Goal: Task Accomplishment & Management: Complete application form

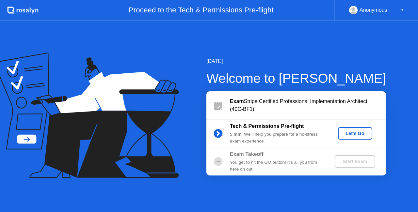
click at [359, 132] on div "Let's Go" at bounding box center [355, 133] width 29 height 5
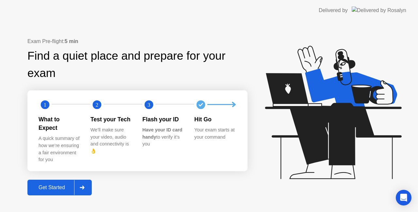
click at [65, 186] on div "Get Started" at bounding box center [51, 188] width 45 height 6
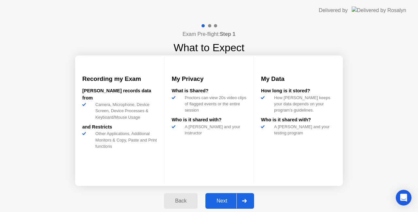
click at [224, 200] on div "Next" at bounding box center [222, 201] width 29 height 6
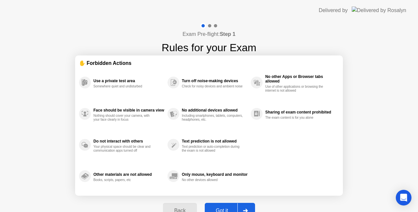
click at [222, 208] on div "Got it" at bounding box center [222, 211] width 31 height 6
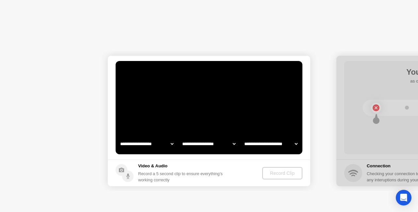
select select "**********"
select select "*******"
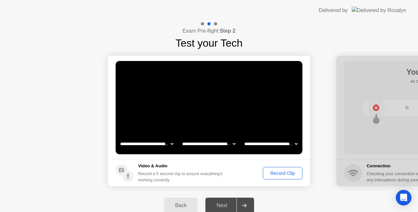
click at [280, 172] on div "Record Clip" at bounding box center [282, 173] width 35 height 5
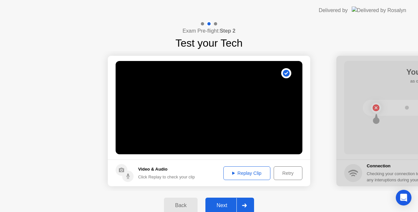
click at [250, 172] on div "Replay Clip" at bounding box center [247, 173] width 42 height 5
click at [224, 204] on div "Next" at bounding box center [222, 206] width 29 height 6
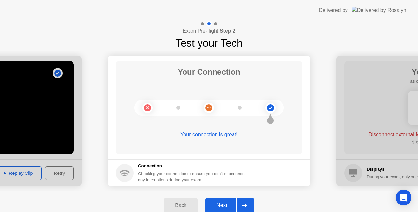
click at [227, 204] on div "Next" at bounding box center [222, 206] width 29 height 6
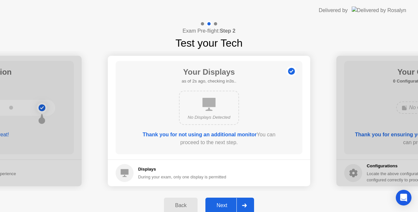
click at [226, 203] on div "Next" at bounding box center [222, 206] width 29 height 6
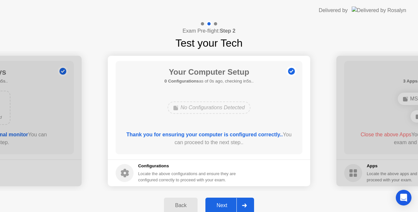
click at [227, 201] on button "Next" at bounding box center [230, 206] width 49 height 16
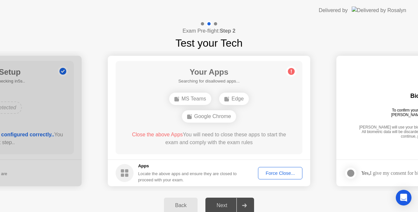
click at [267, 173] on div "Force Close..." at bounding box center [281, 173] width 40 height 5
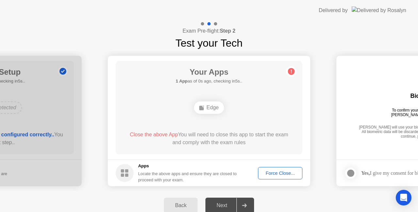
click at [284, 173] on div "Force Close..." at bounding box center [281, 173] width 40 height 5
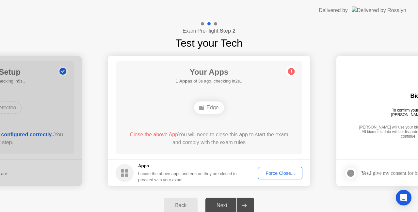
click at [279, 155] on main "Your Apps 1 App as of 3s ago, checking in2s.. Edge Close the above App You will…" at bounding box center [209, 108] width 203 height 104
click at [288, 171] on div "Force Close..." at bounding box center [281, 173] width 40 height 5
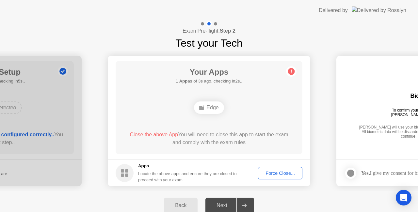
click at [157, 136] on span "Close the above App" at bounding box center [154, 135] width 48 height 6
click at [157, 135] on span "Close the above App" at bounding box center [154, 135] width 48 height 6
click at [285, 171] on div "Force Close..." at bounding box center [281, 173] width 40 height 5
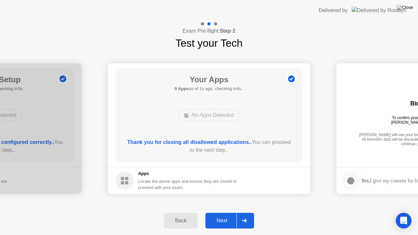
click at [230, 212] on div "Next" at bounding box center [222, 221] width 29 height 6
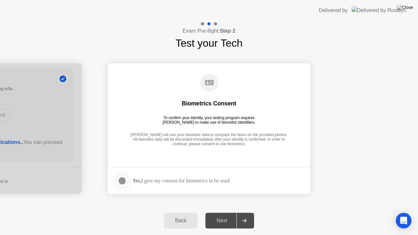
click at [125, 182] on div at bounding box center [122, 181] width 8 height 8
click at [228, 212] on div "Next" at bounding box center [222, 221] width 29 height 6
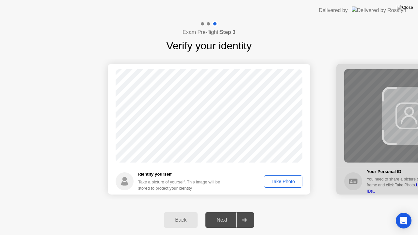
click at [284, 179] on div "Take Photo" at bounding box center [283, 181] width 34 height 5
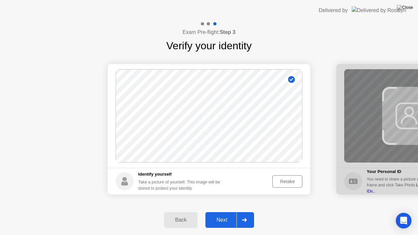
click at [229, 212] on div "Next" at bounding box center [222, 220] width 29 height 6
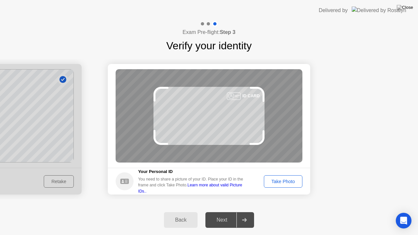
click at [277, 181] on div "Take Photo" at bounding box center [283, 181] width 34 height 5
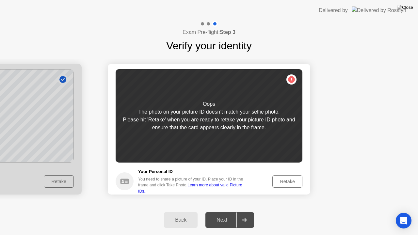
click at [286, 179] on div "Retake" at bounding box center [287, 181] width 25 height 5
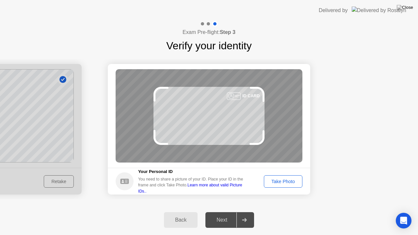
click at [285, 179] on div "Take Photo" at bounding box center [283, 181] width 34 height 5
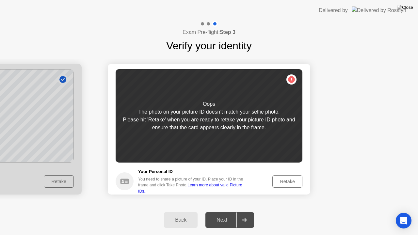
click at [284, 180] on div "Retake" at bounding box center [287, 181] width 25 height 5
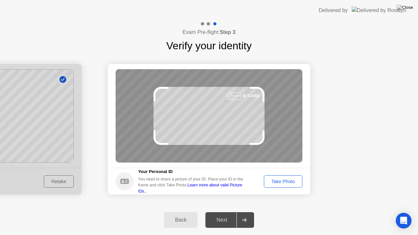
click at [181, 212] on button "Back" at bounding box center [181, 220] width 34 height 16
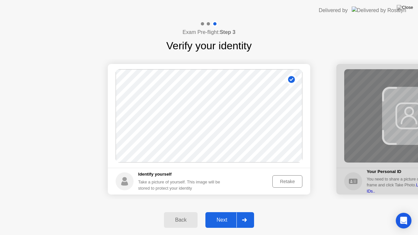
click at [292, 182] on div "Retake" at bounding box center [287, 181] width 25 height 5
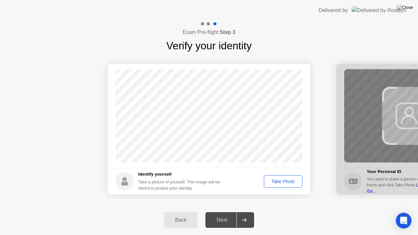
click at [284, 179] on div "Take Photo" at bounding box center [283, 181] width 34 height 5
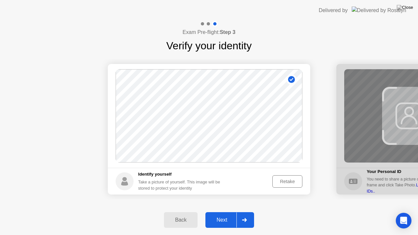
click at [225, 212] on div "Next" at bounding box center [222, 220] width 29 height 6
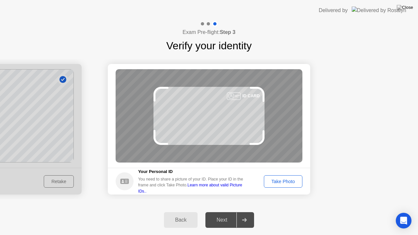
click at [294, 180] on div "Take Photo" at bounding box center [283, 181] width 34 height 5
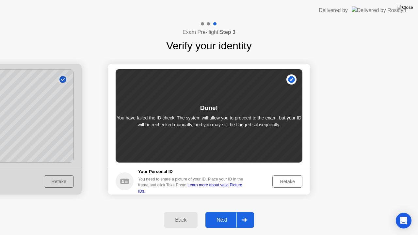
click at [220, 212] on div "Next" at bounding box center [222, 220] width 29 height 6
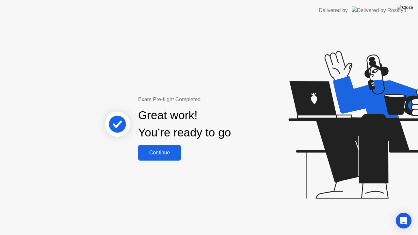
click at [162, 153] on div "Continue" at bounding box center [159, 153] width 39 height 6
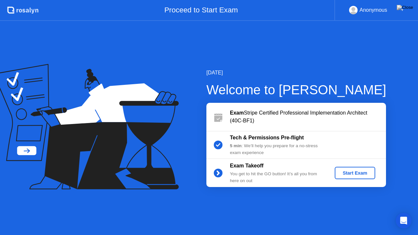
click at [355, 171] on div "Start Exam" at bounding box center [355, 173] width 35 height 5
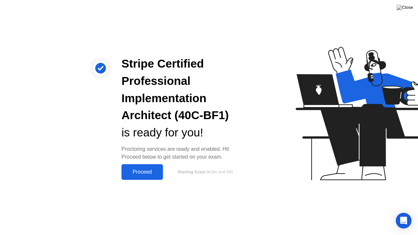
click at [151, 171] on div "Proceed" at bounding box center [143, 172] width 38 height 6
